Goal: Task Accomplishment & Management: Use online tool/utility

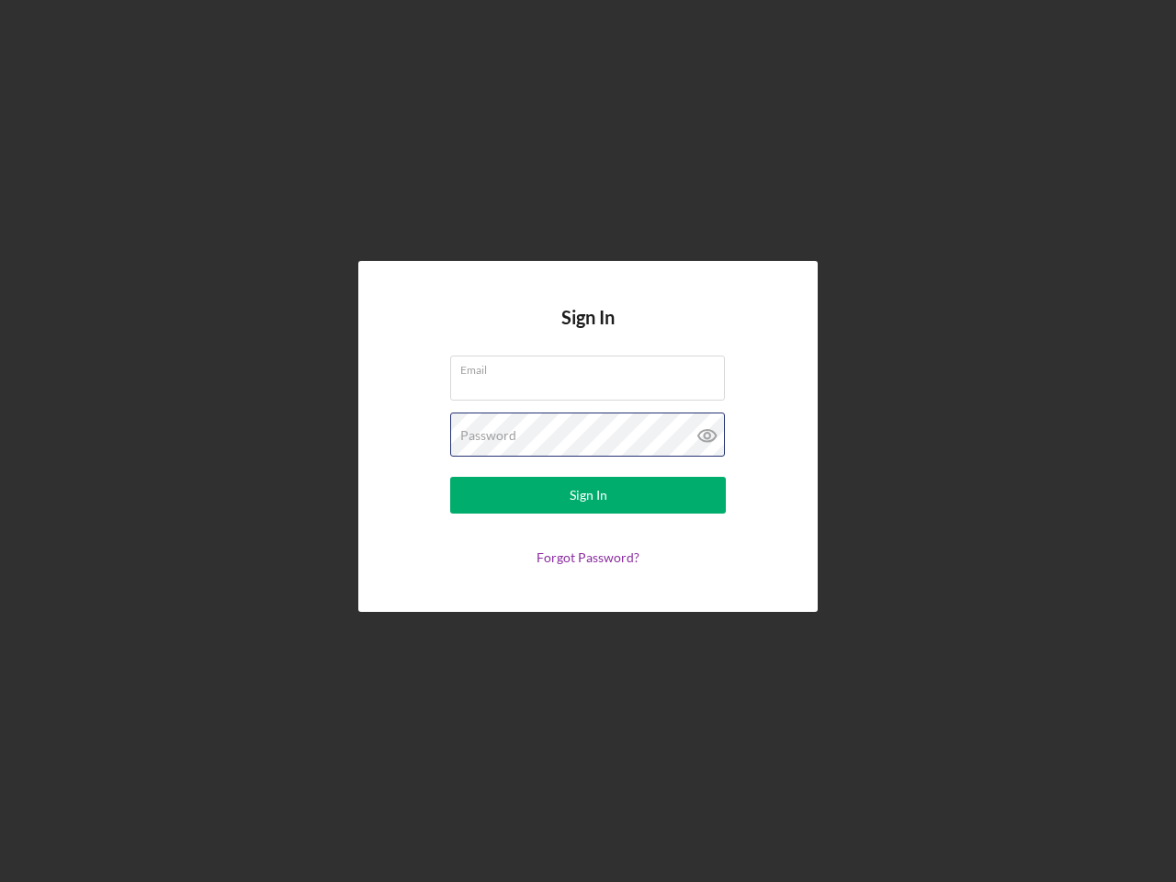
click at [588, 441] on div "Password" at bounding box center [588, 435] width 276 height 46
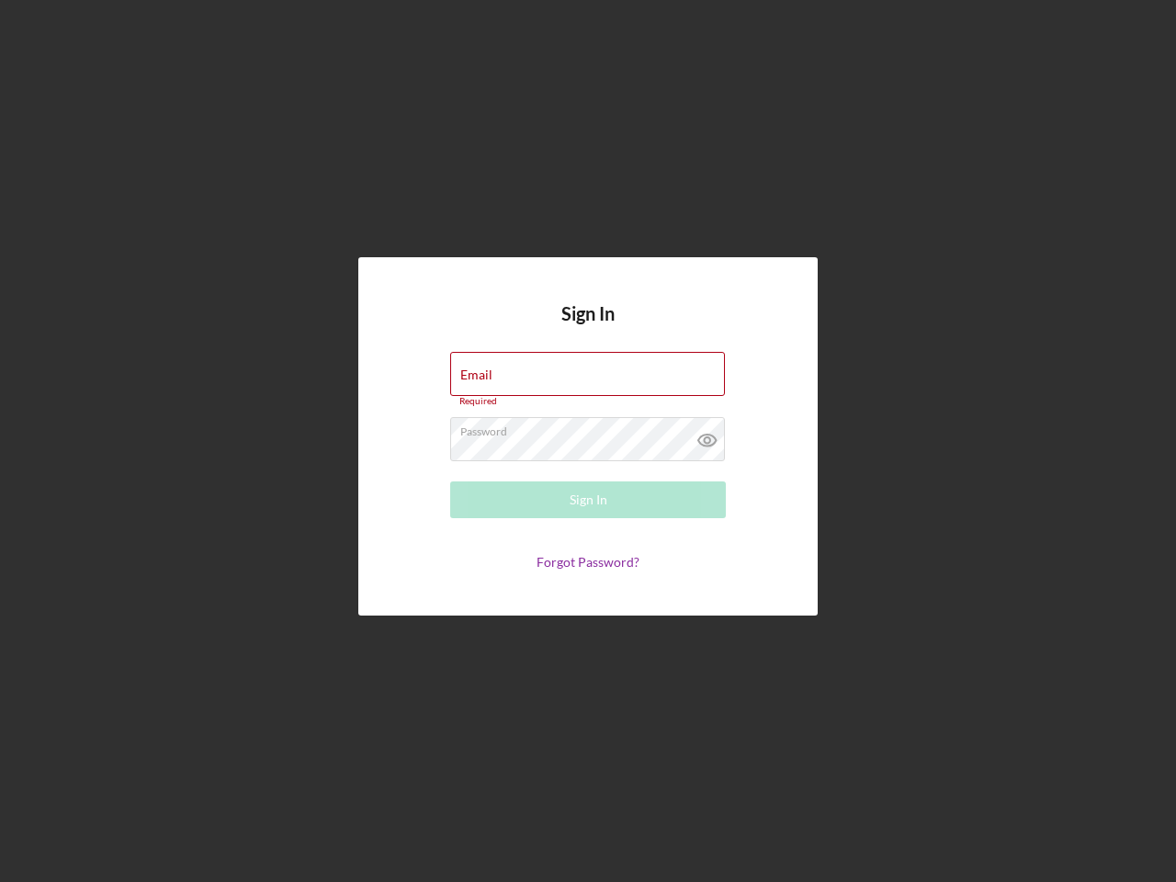
click at [707, 435] on icon at bounding box center [707, 440] width 46 height 46
